Goal: Information Seeking & Learning: Learn about a topic

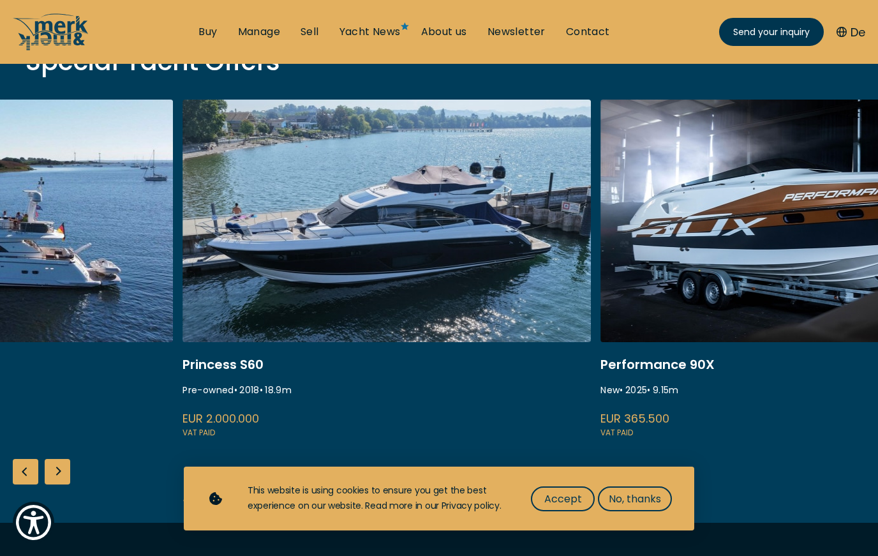
scroll to position [475, 0]
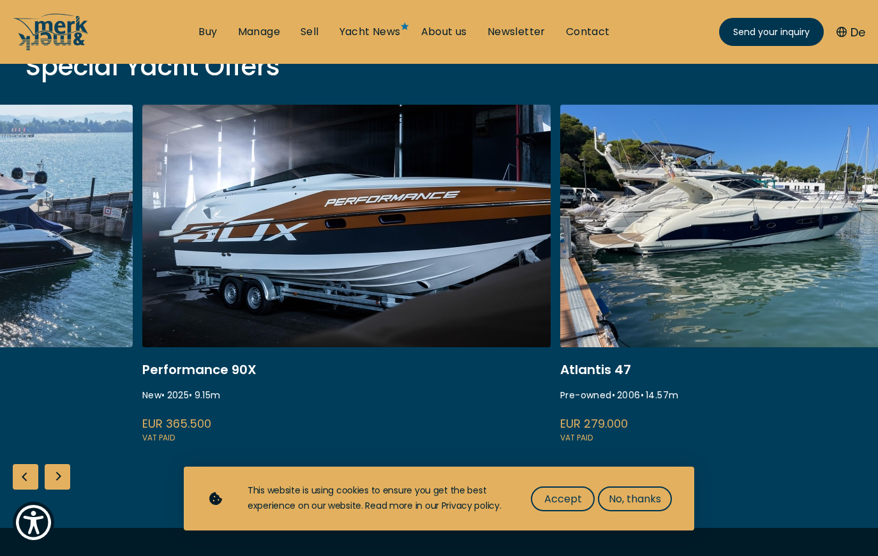
click at [174, 289] on link "performance 90x" at bounding box center [346, 275] width 408 height 340
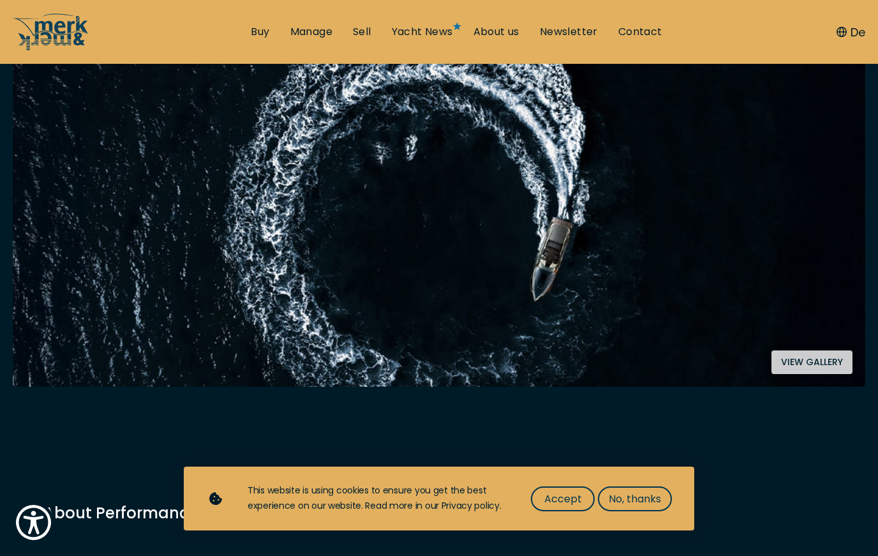
scroll to position [270, 0]
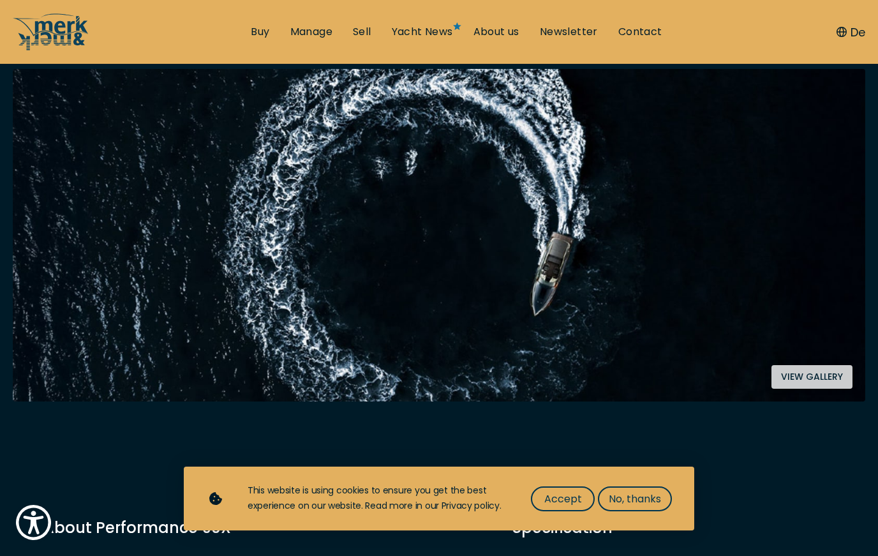
click at [805, 371] on button "View gallery" at bounding box center [811, 377] width 81 height 24
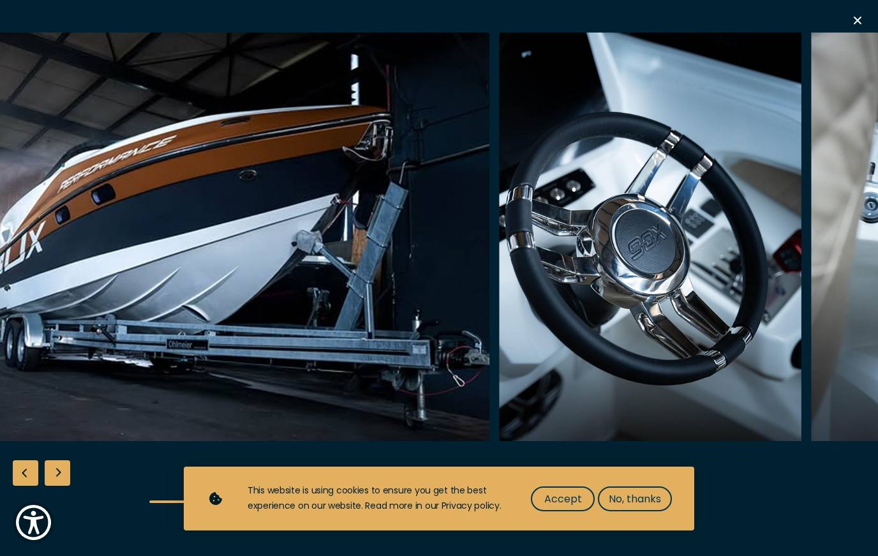
click at [720, 223] on img "button" at bounding box center [803, 237] width 608 height 408
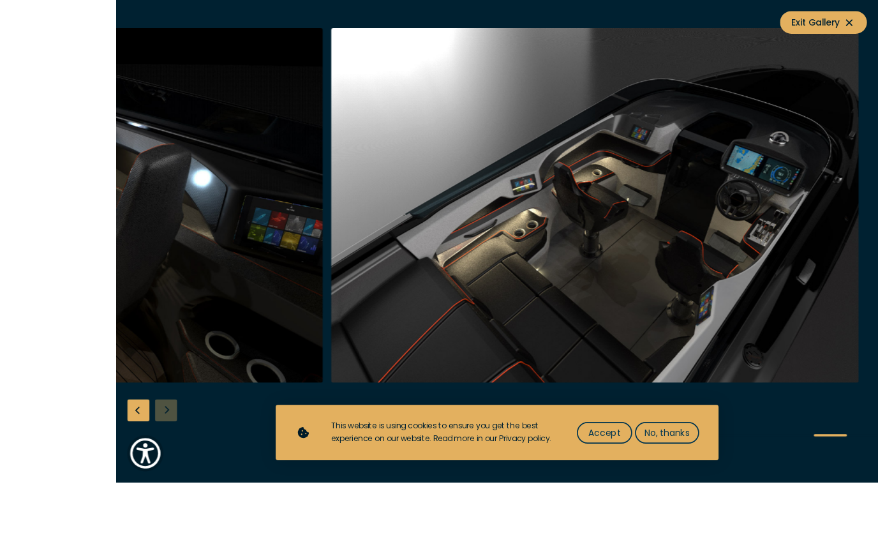
scroll to position [148, 0]
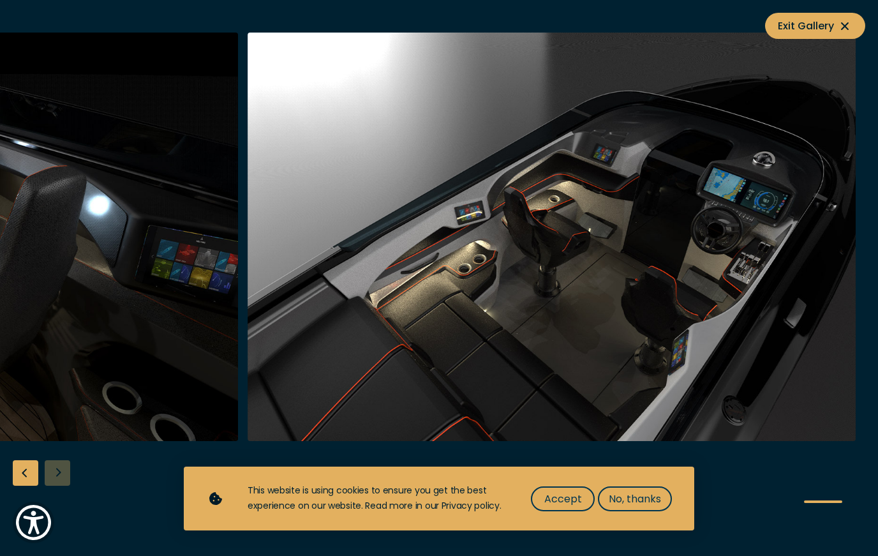
click at [838, 27] on icon at bounding box center [844, 26] width 15 height 15
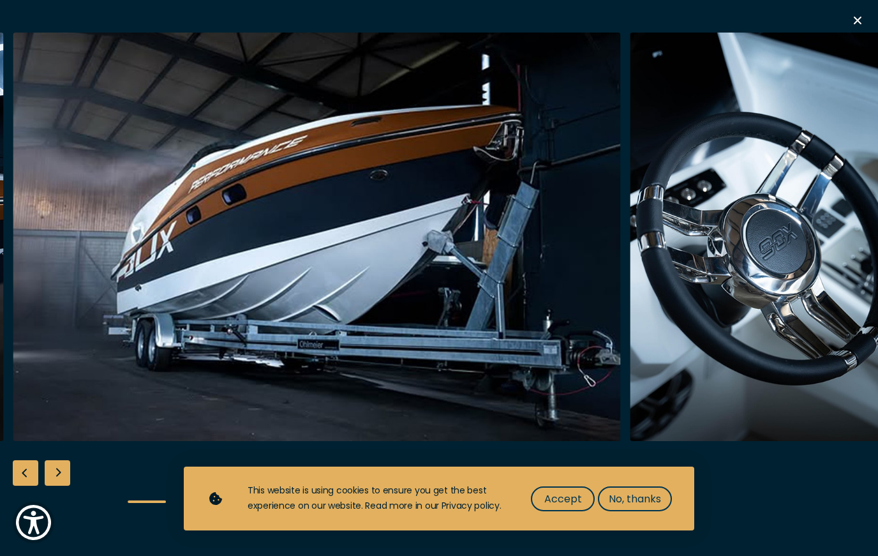
click at [851, 29] on button "button" at bounding box center [857, 22] width 15 height 19
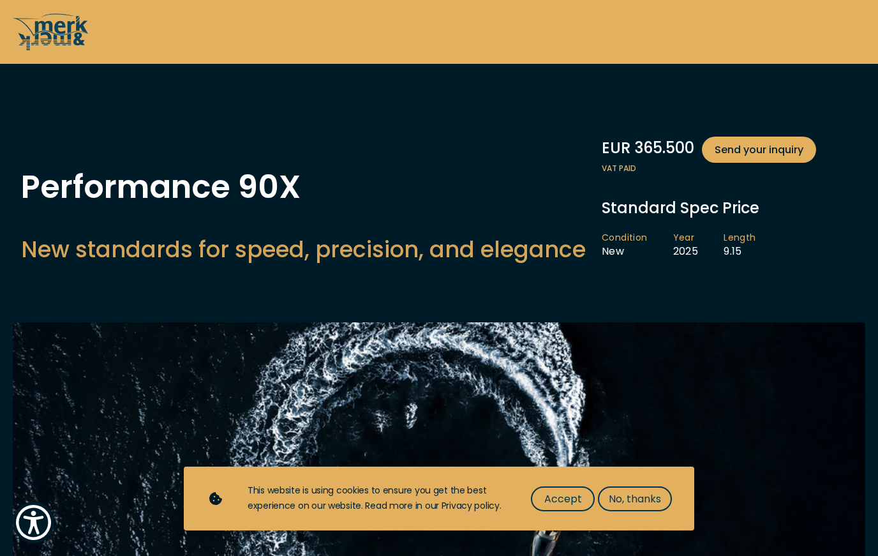
scroll to position [0, 0]
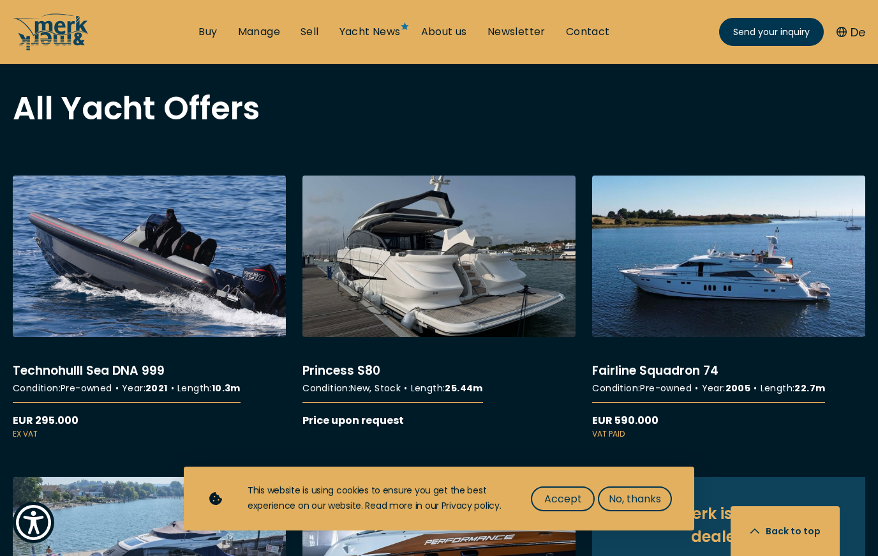
scroll to position [1038, 0]
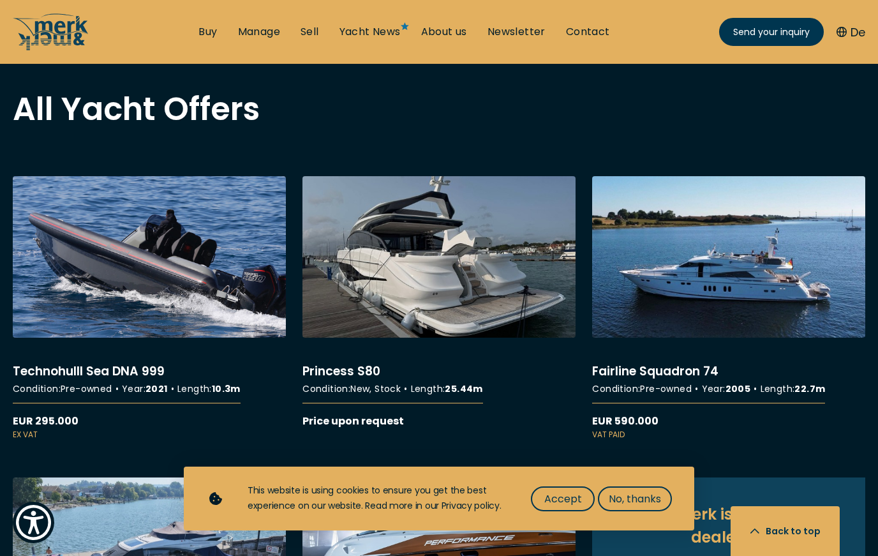
click at [486, 302] on link "More details about Princess S80" at bounding box center [438, 302] width 273 height 253
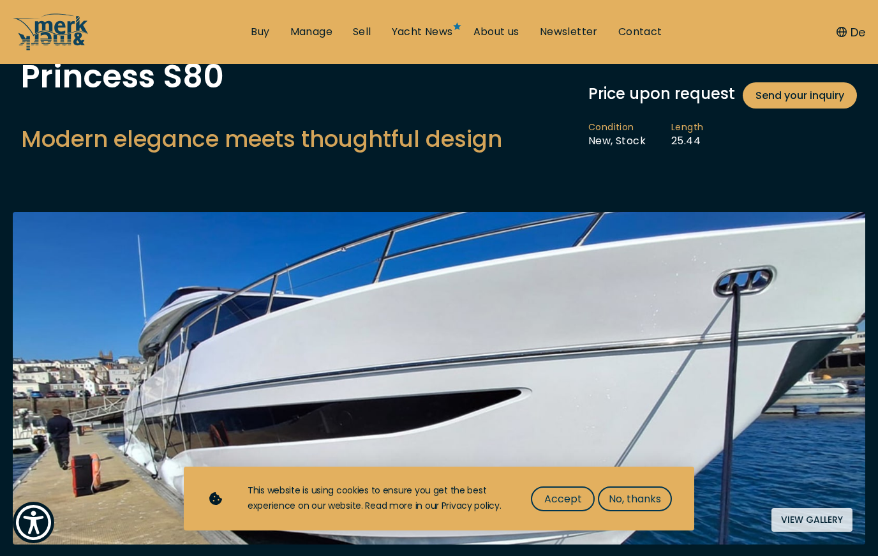
scroll to position [237, 0]
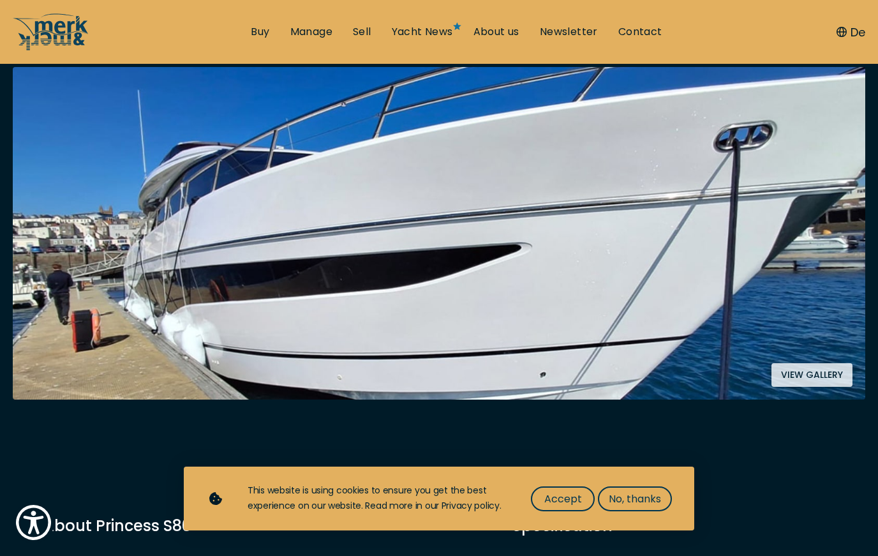
click at [814, 376] on button "View gallery" at bounding box center [811, 375] width 81 height 24
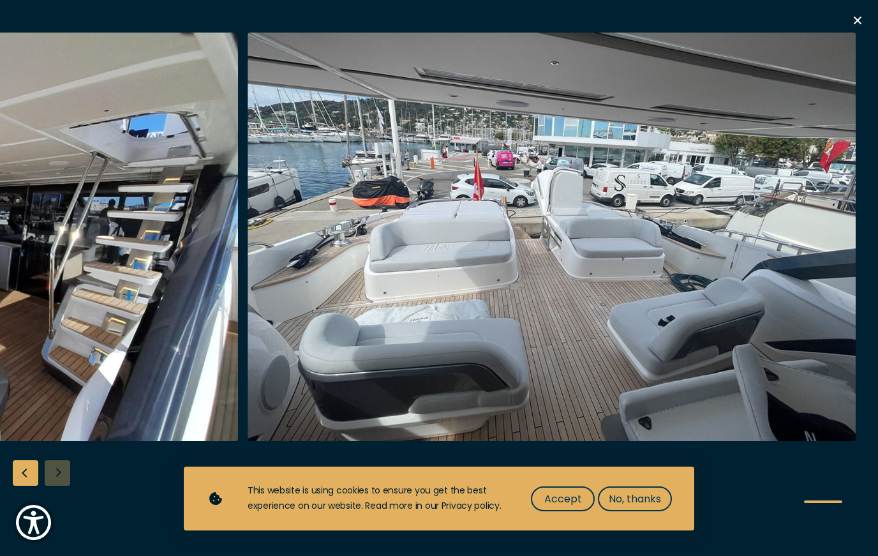
scroll to position [1117, 0]
click at [560, 511] on button "Accept" at bounding box center [563, 498] width 64 height 25
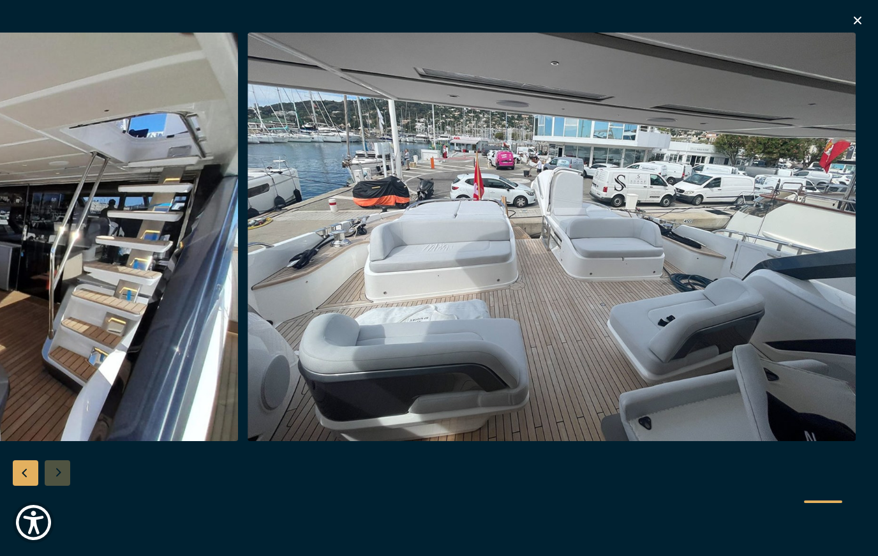
scroll to position [1972, 0]
click at [854, 22] on icon "button" at bounding box center [857, 20] width 15 height 15
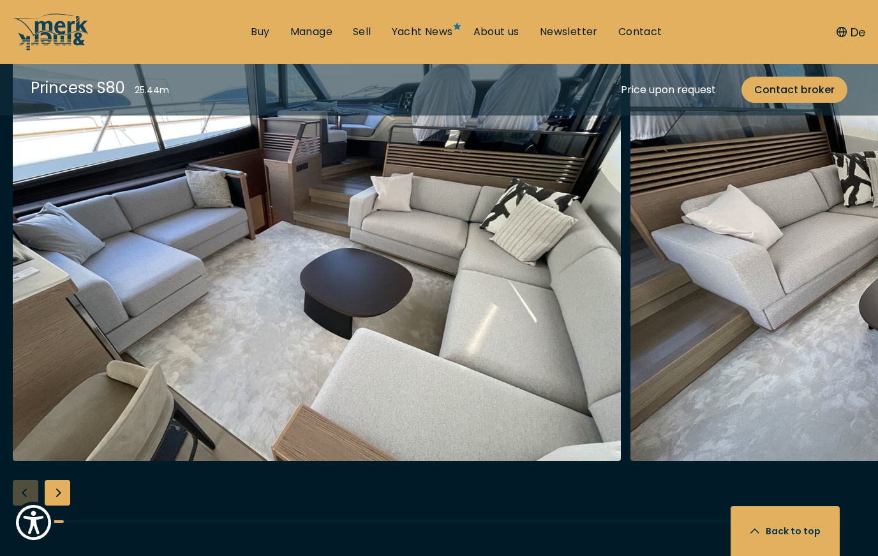
scroll to position [2413, 0]
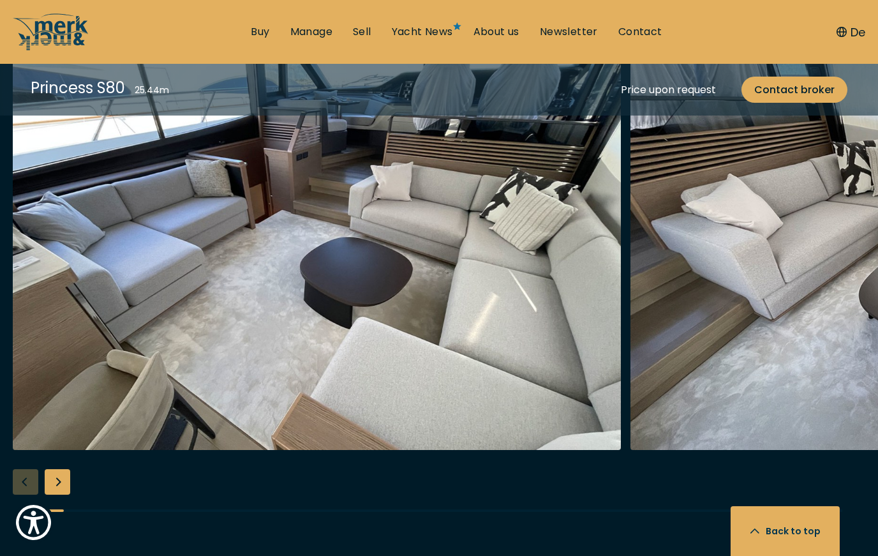
click at [479, 333] on img "button" at bounding box center [317, 245] width 608 height 408
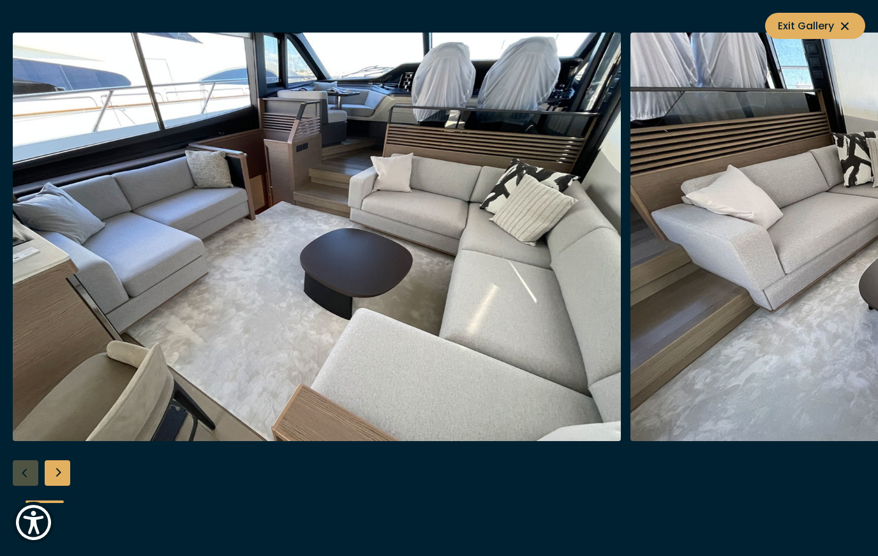
click at [498, 359] on img "button" at bounding box center [317, 237] width 608 height 408
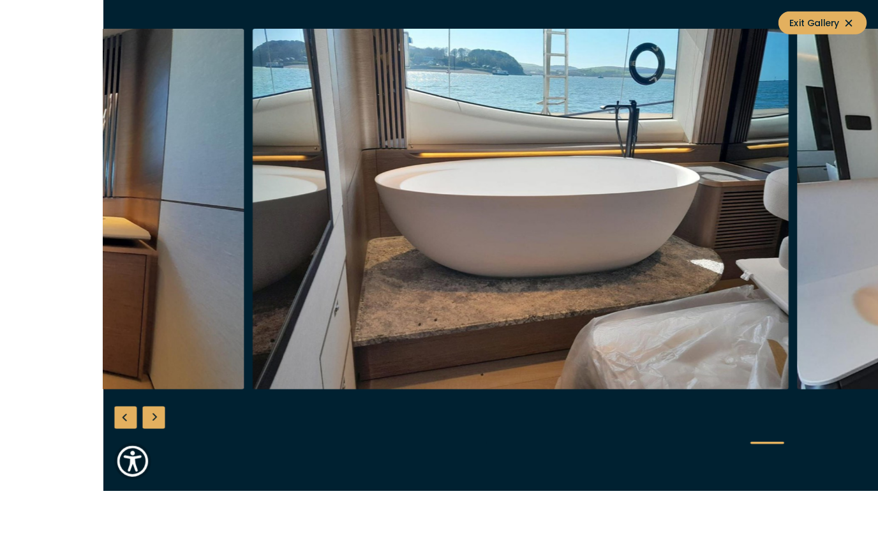
scroll to position [2231, 0]
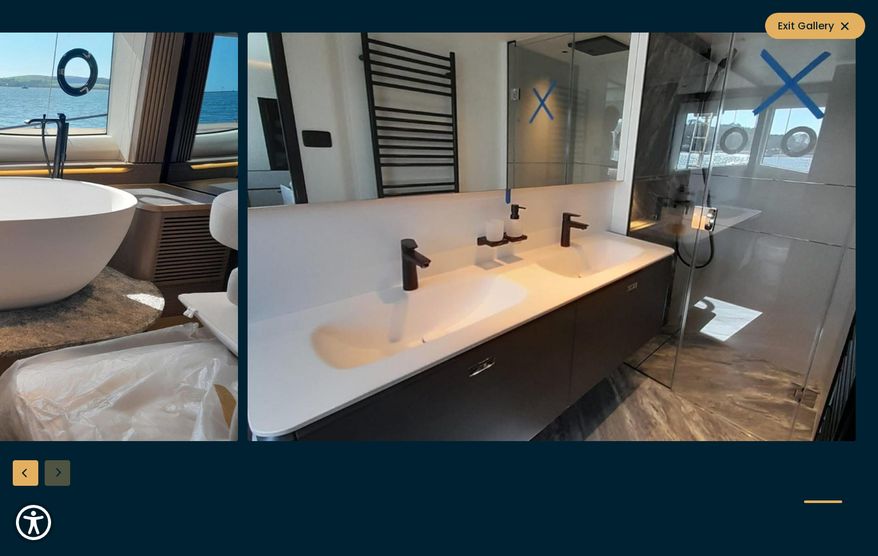
click at [809, 32] on span "Exit Gallery" at bounding box center [815, 26] width 75 height 16
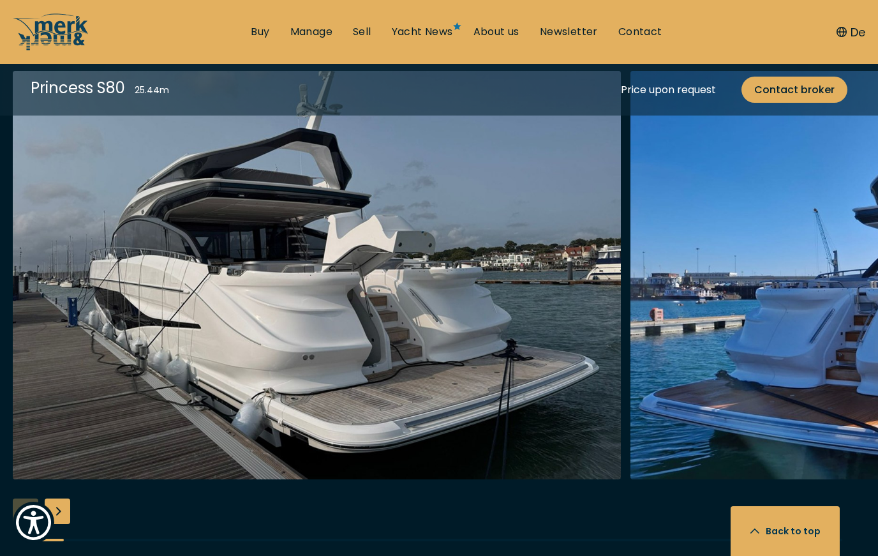
scroll to position [1656, 0]
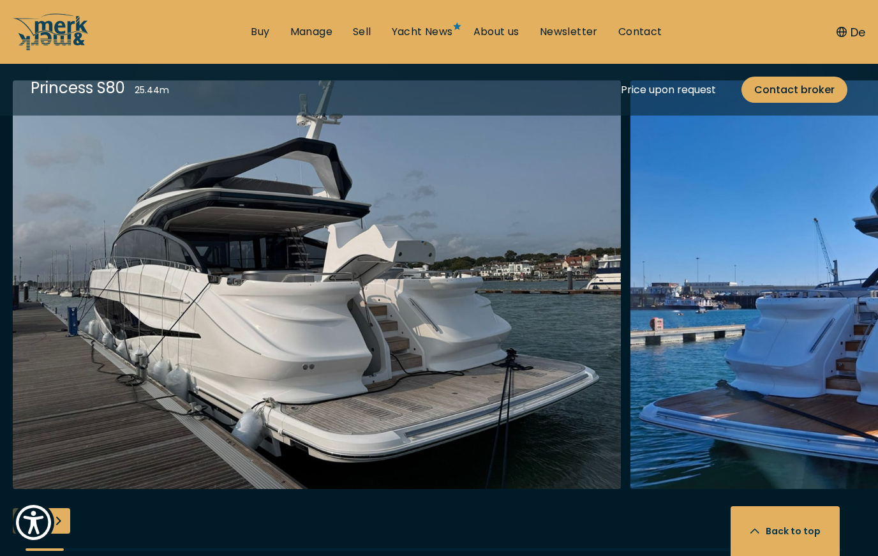
click at [433, 292] on img "button" at bounding box center [317, 284] width 608 height 408
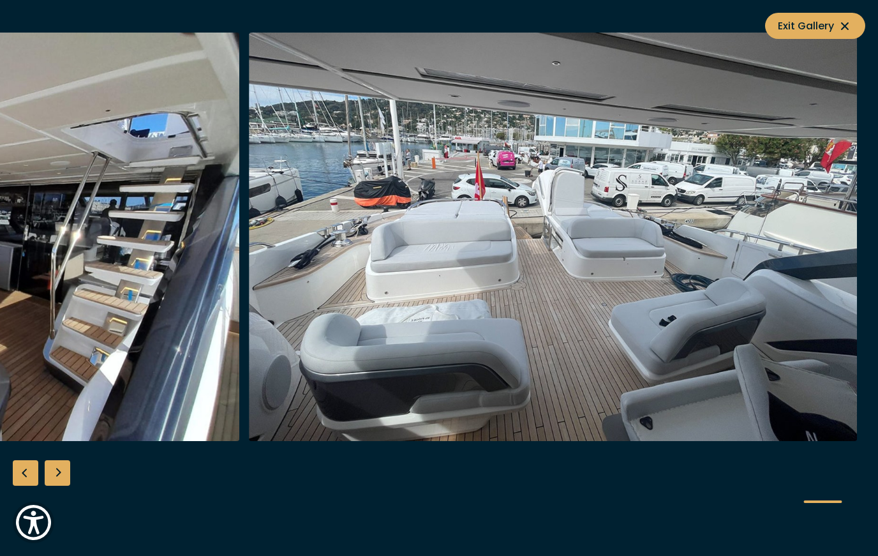
scroll to position [3586, 0]
click at [806, 0] on link at bounding box center [635, 103] width 408 height 340
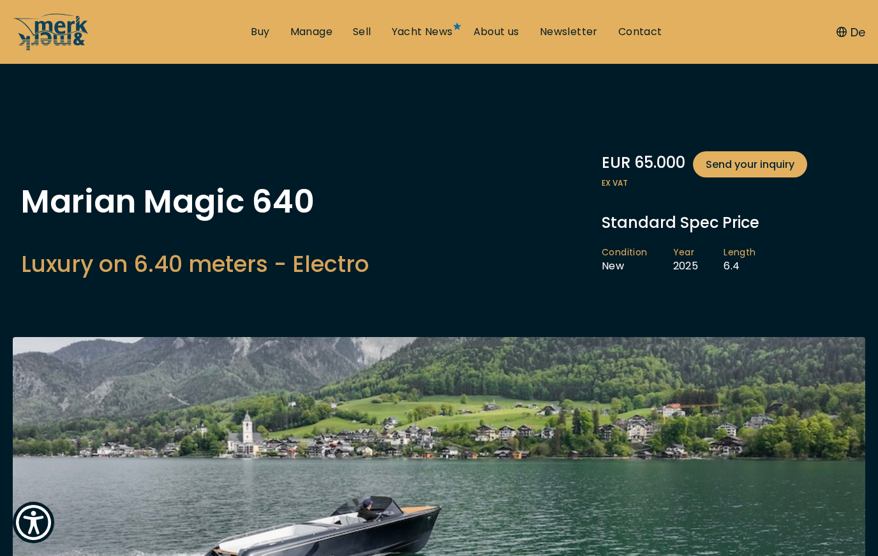
scroll to position [1, 0]
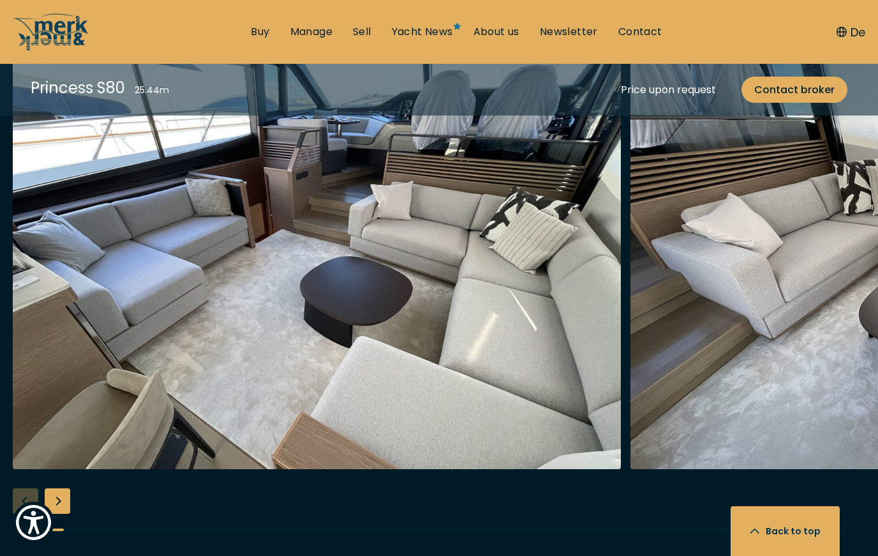
scroll to position [2390, 0]
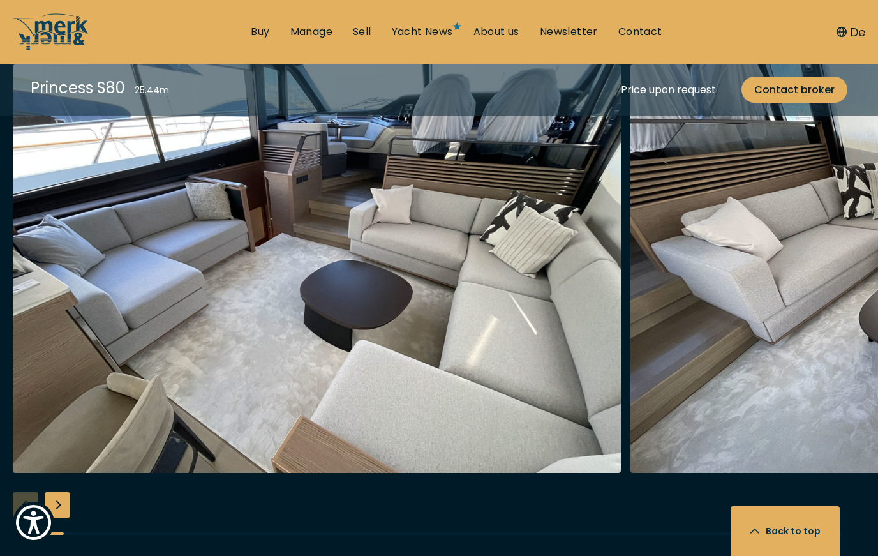
click at [119, 272] on img "button" at bounding box center [317, 268] width 608 height 408
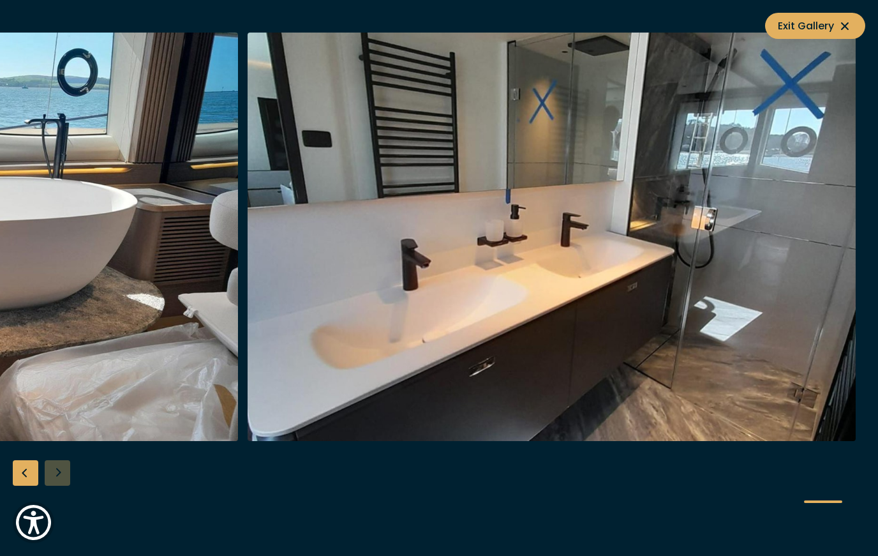
scroll to position [2595, 0]
click at [833, 27] on span "Exit Gallery" at bounding box center [815, 26] width 75 height 16
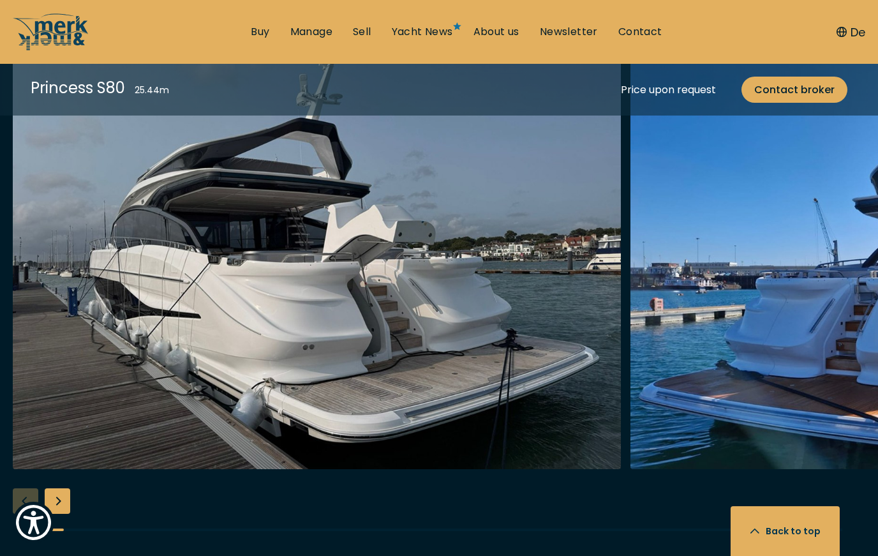
scroll to position [1665, 0]
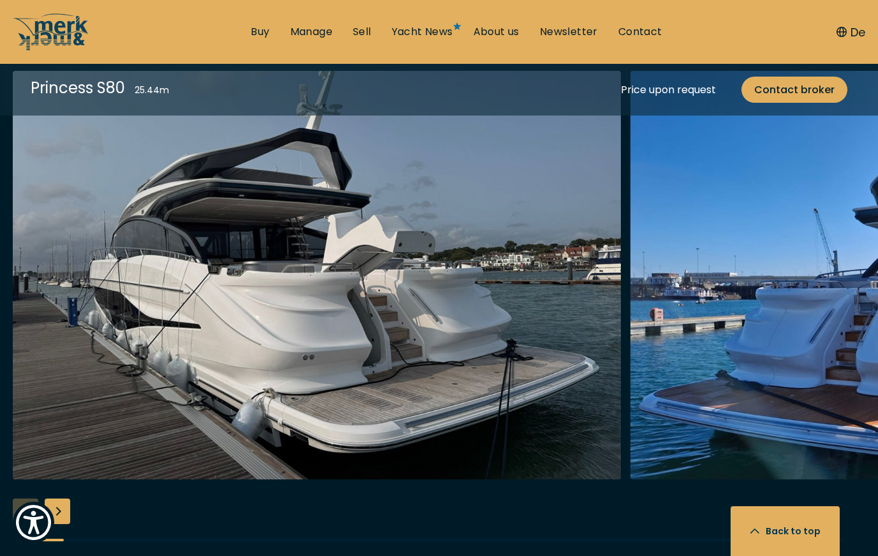
click at [473, 218] on img "Merk&Merk" at bounding box center [317, 275] width 608 height 408
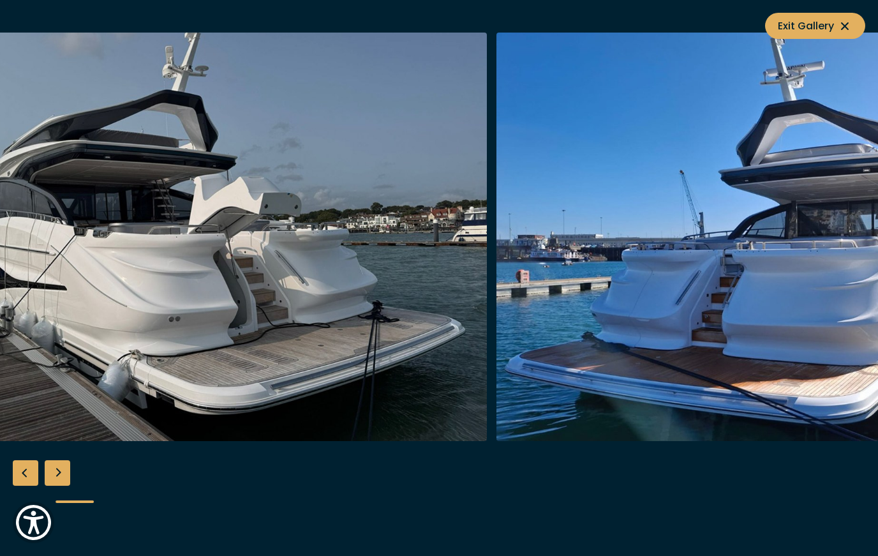
scroll to position [1664, 0]
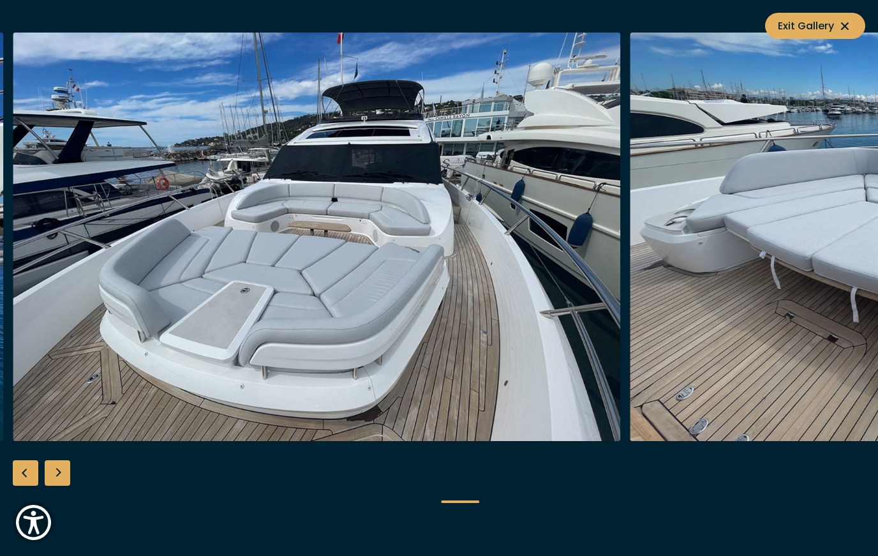
scroll to position [1570, 0]
click at [828, 29] on span "Exit Gallery" at bounding box center [815, 26] width 75 height 16
